Goal: Find contact information: Find contact information

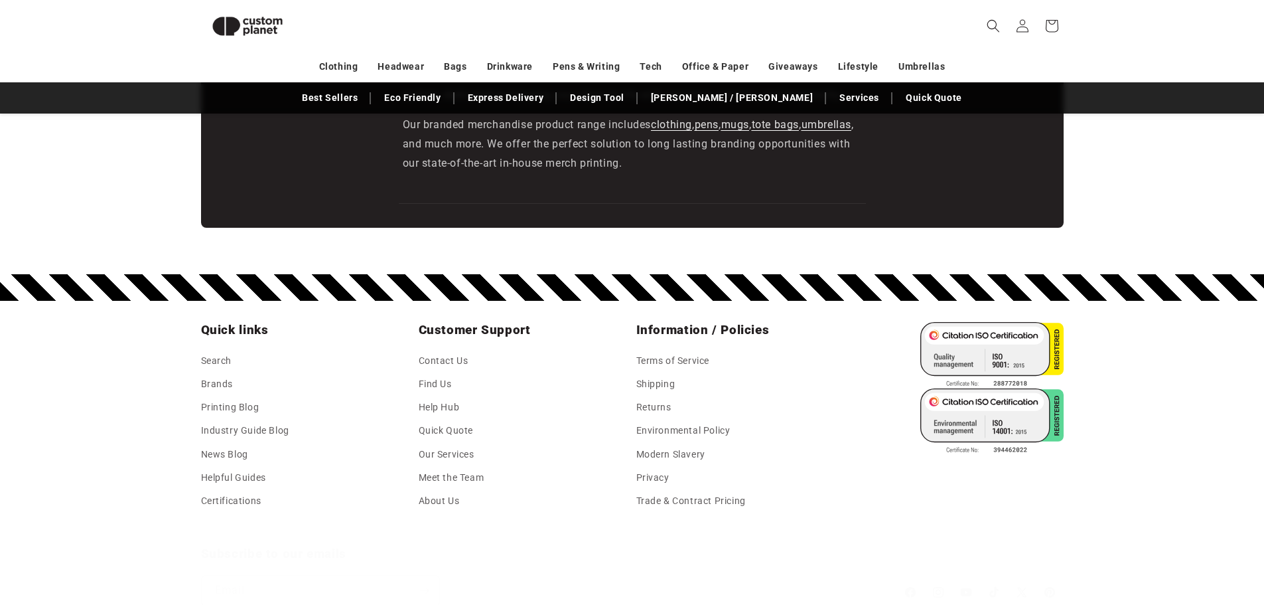
scroll to position [2359, 0]
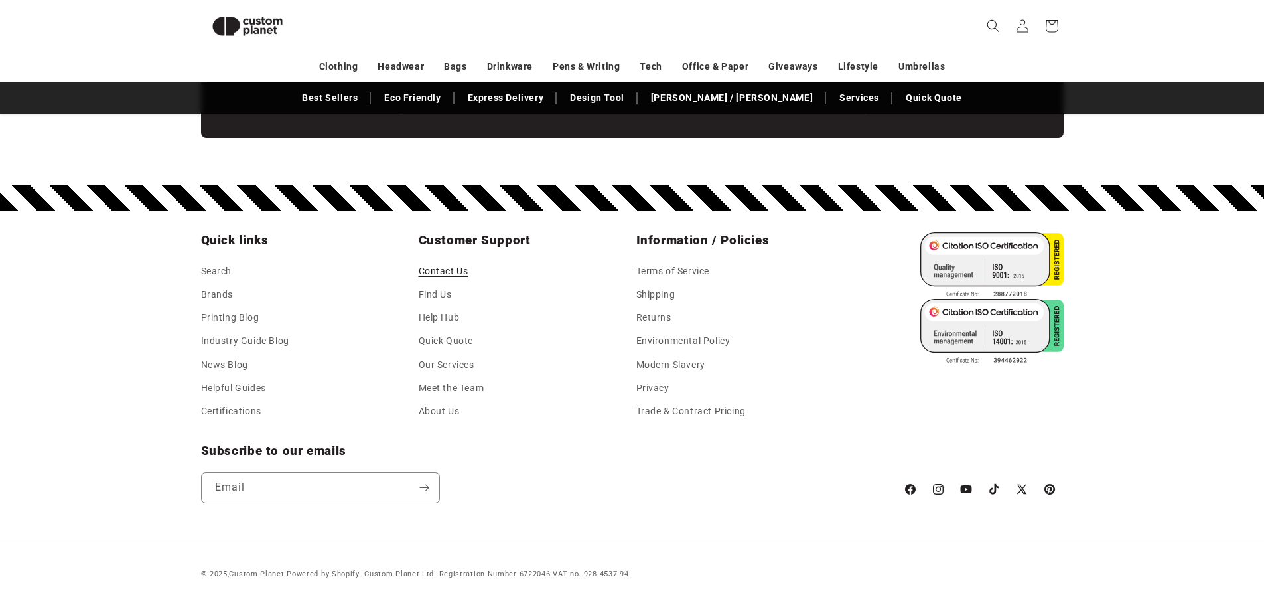
click at [437, 270] on link "Contact Us" at bounding box center [444, 273] width 50 height 20
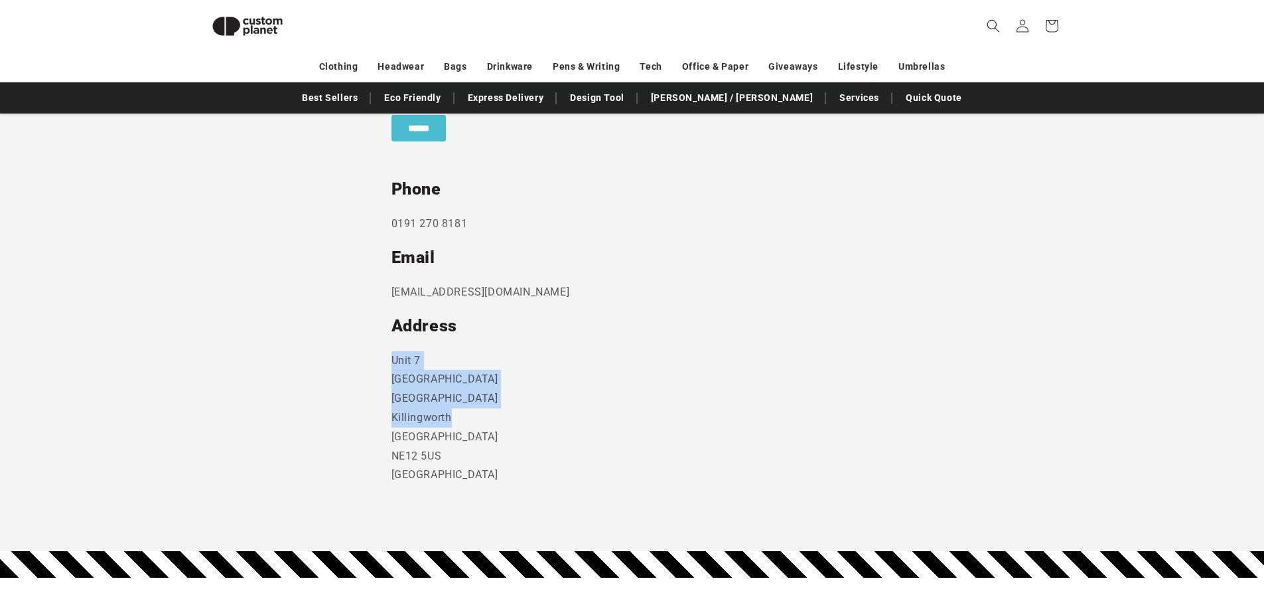
drag, startPoint x: 404, startPoint y: 364, endPoint x: 478, endPoint y: 405, distance: 85.3
click at [465, 417] on section "Send us a message and someone will get back to you within 24 hours. Phone 0191 …" at bounding box center [632, 184] width 1264 height 736
copy p "Unit 7 Strand Business Centre Camperdown Ind Est Killingworth"
drag, startPoint x: 503, startPoint y: 438, endPoint x: 338, endPoint y: 308, distance: 210.3
click at [354, 437] on section "Send us a message and someone will get back to you within 24 hours. Phone 0191 …" at bounding box center [632, 184] width 1264 height 736
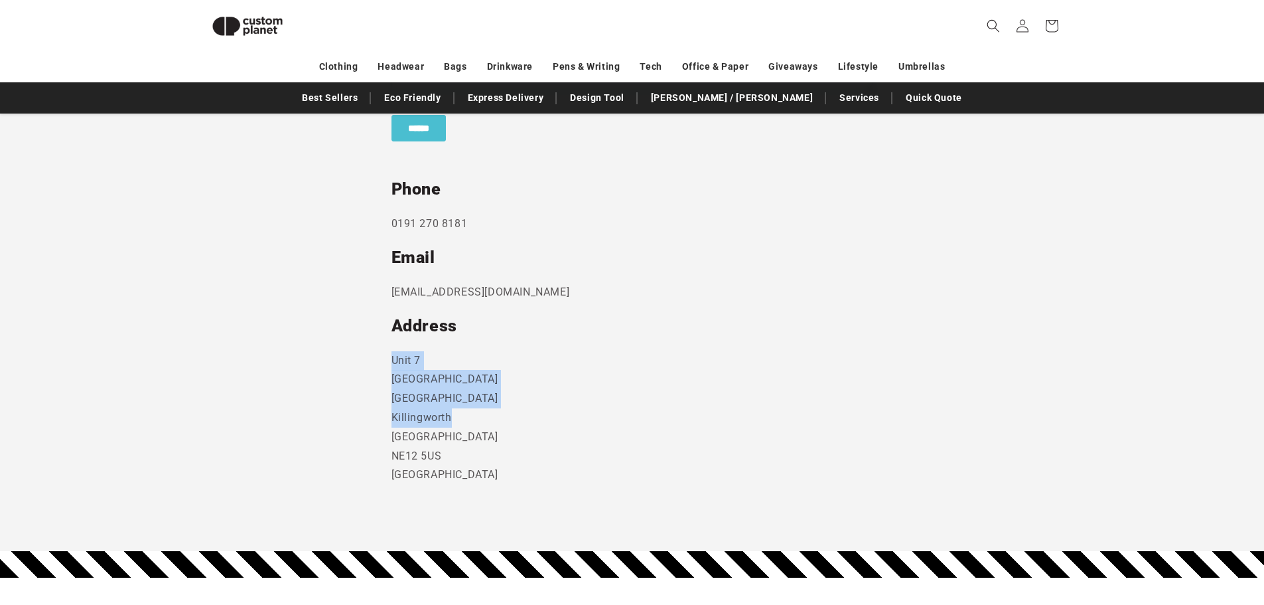
copy p "Newcastle Upon Tyne"
drag, startPoint x: 360, startPoint y: 455, endPoint x: 346, endPoint y: 433, distance: 26.0
click at [351, 457] on section "Send us a message and someone will get back to you within 24 hours. Phone 0191 …" at bounding box center [632, 184] width 1264 height 736
copy p "NE12 5US"
